Goal: Find specific page/section: Find specific page/section

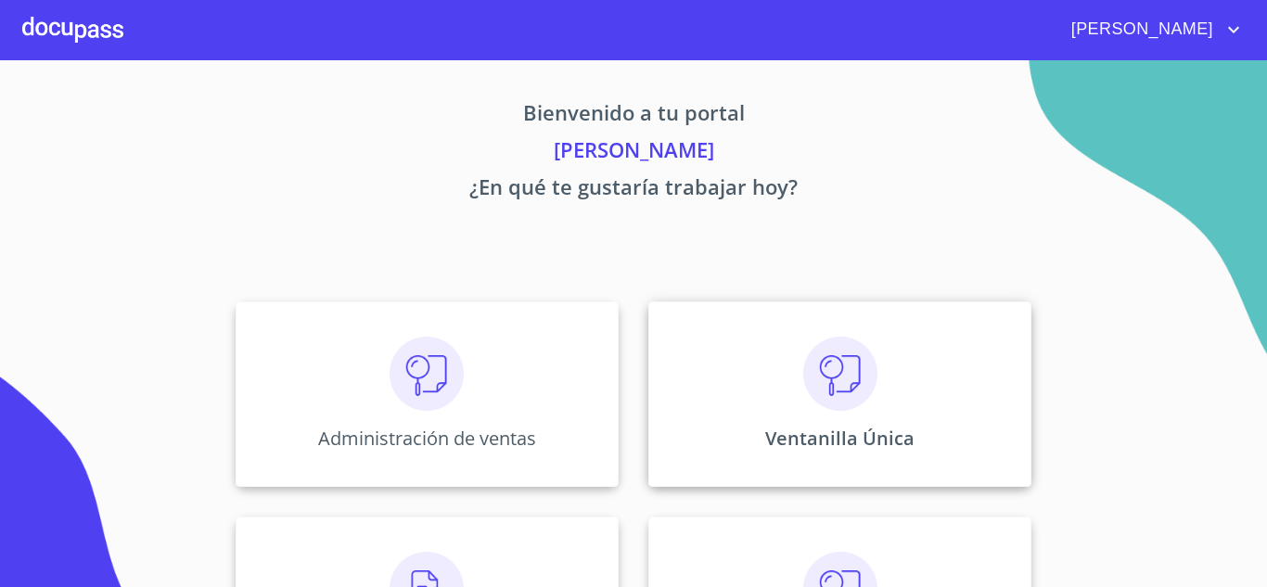
click at [769, 410] on div "Ventanilla Única" at bounding box center [839, 393] width 383 height 185
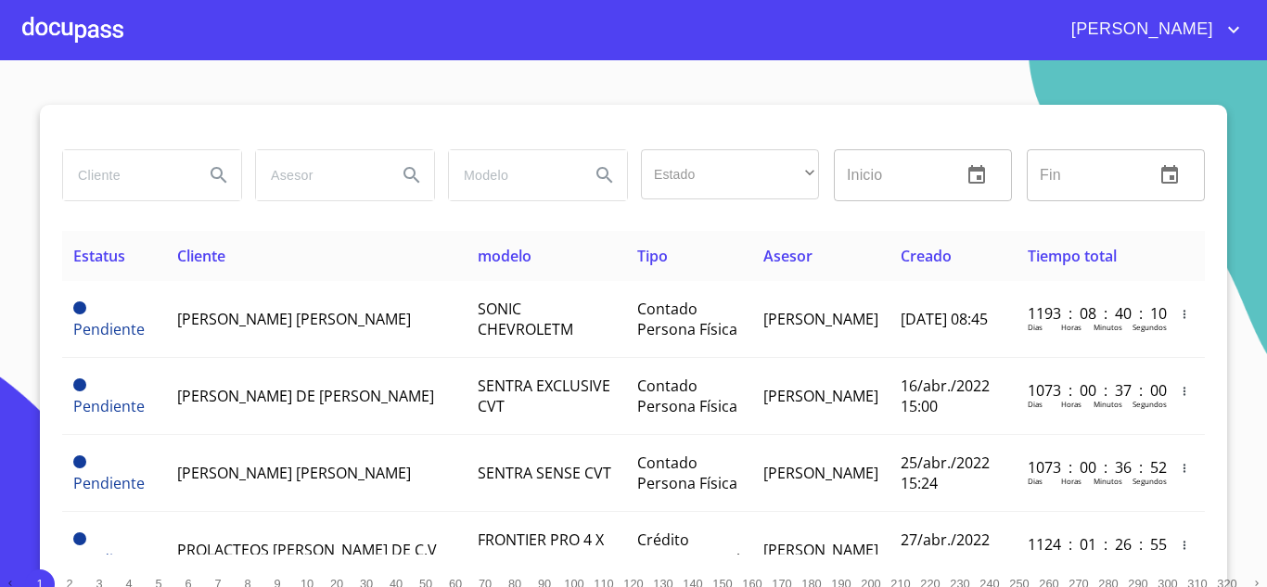
click at [108, 176] on input "search" at bounding box center [126, 175] width 126 height 50
type input "start banregio"
click at [208, 175] on icon "Search" at bounding box center [219, 175] width 22 height 22
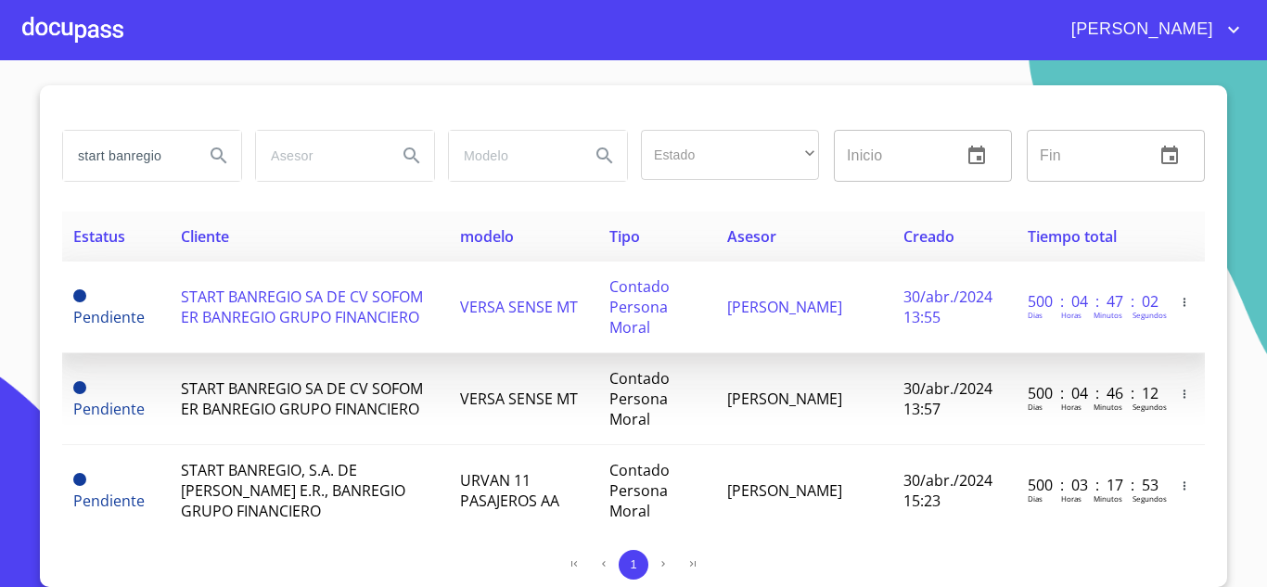
click at [277, 301] on span "START BANREGIO SA DE CV SOFOM ER BANREGIO GRUPO FINANCIERO" at bounding box center [302, 307] width 242 height 41
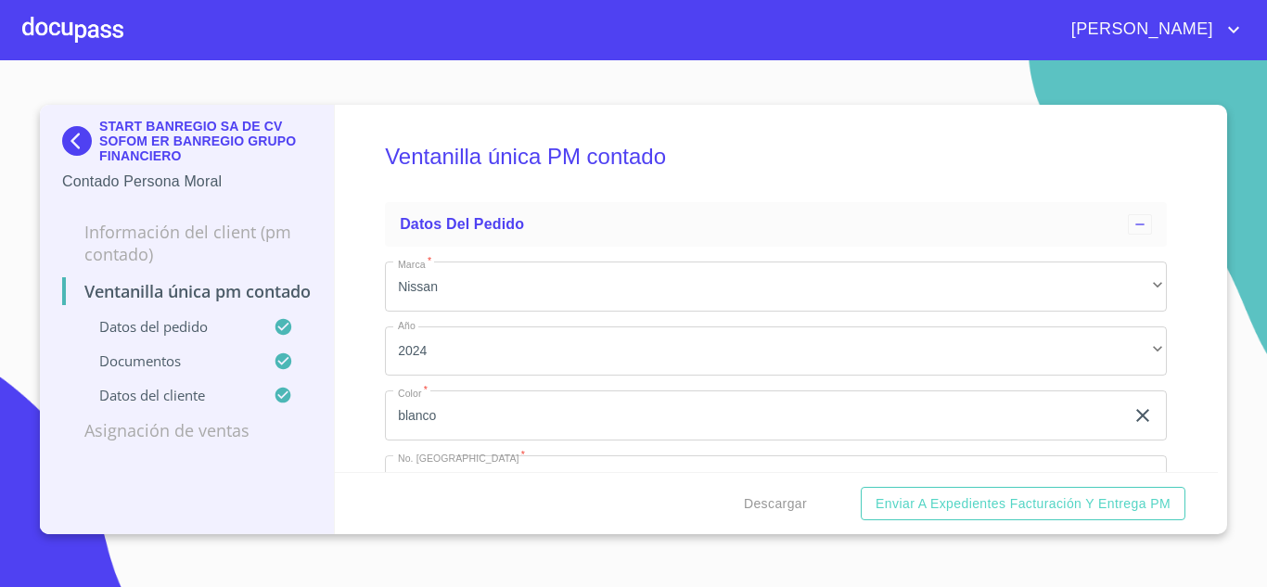
click at [77, 152] on img at bounding box center [80, 141] width 37 height 30
